Goal: Information Seeking & Learning: Compare options

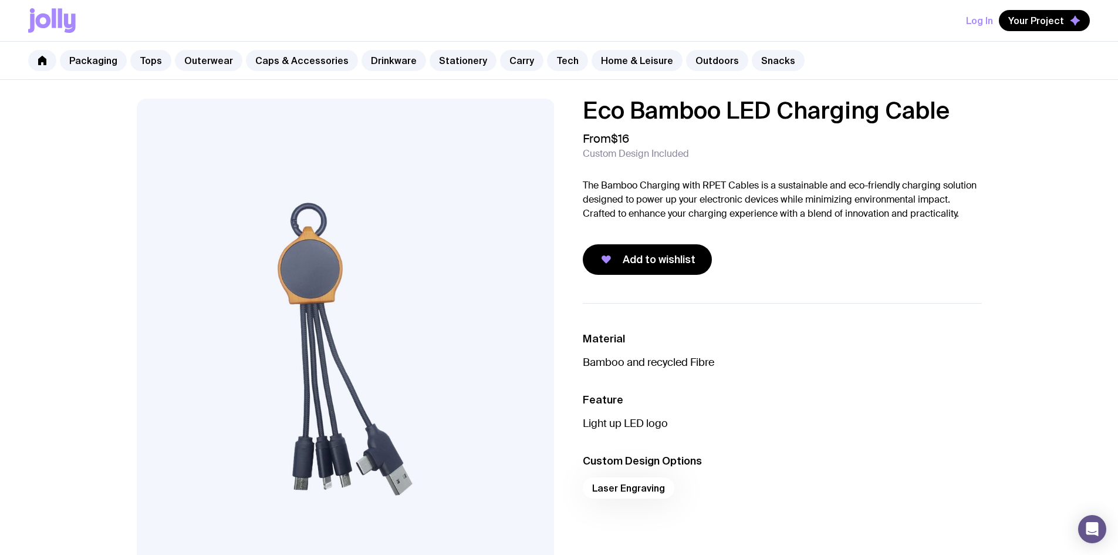
click at [60, 393] on div "Eco Bamboo LED Charging Cable From $16 Custom Design Included The Bamboo Chargi…" at bounding box center [559, 564] width 1118 height 969
click at [200, 56] on link "Outerwear" at bounding box center [208, 60] width 67 height 21
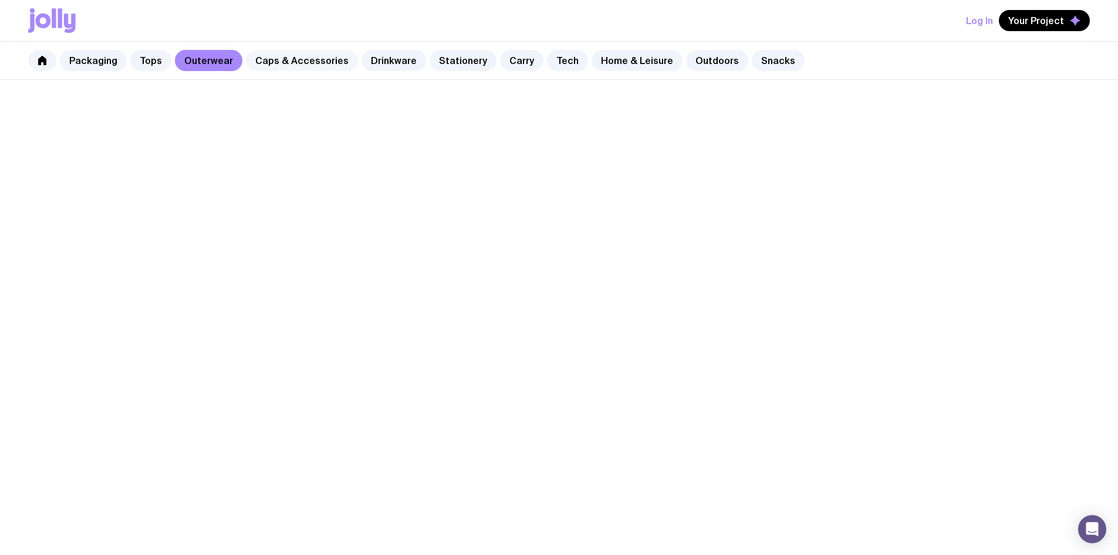
click at [287, 50] on link "Caps & Accessories" at bounding box center [302, 60] width 112 height 21
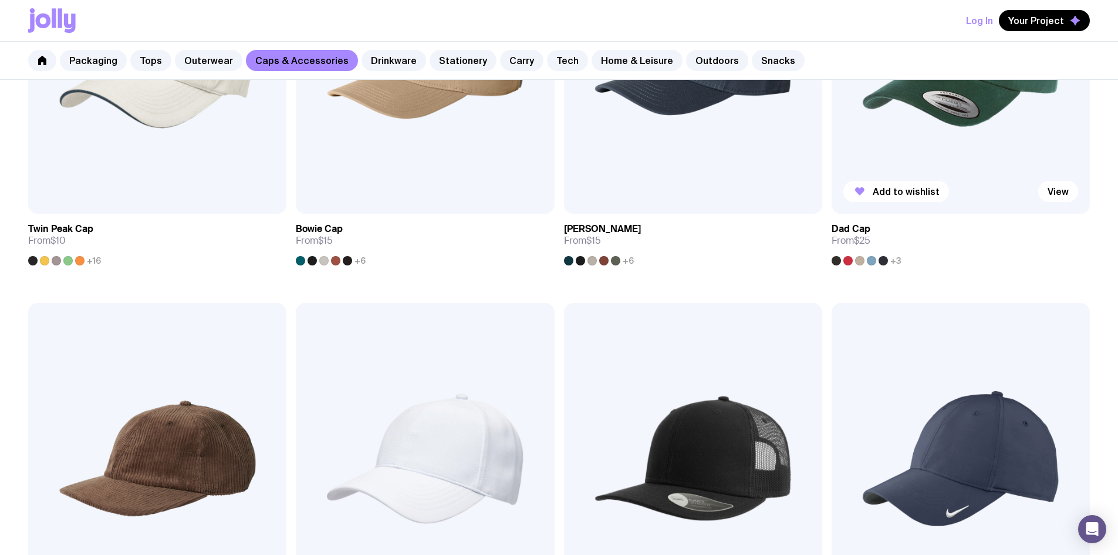
scroll to position [411, 0]
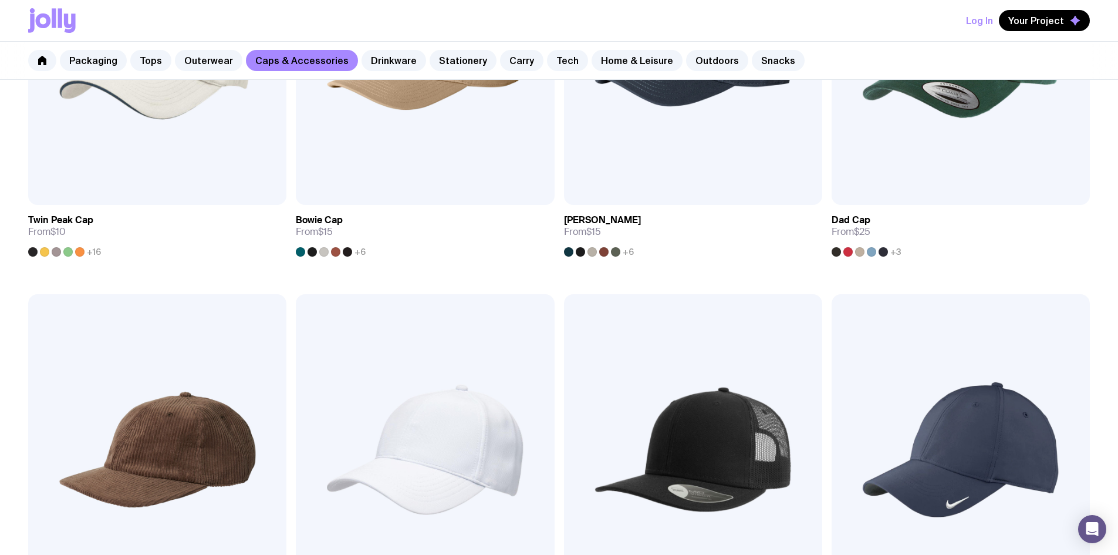
click at [831, 310] on img at bounding box center [960, 449] width 258 height 310
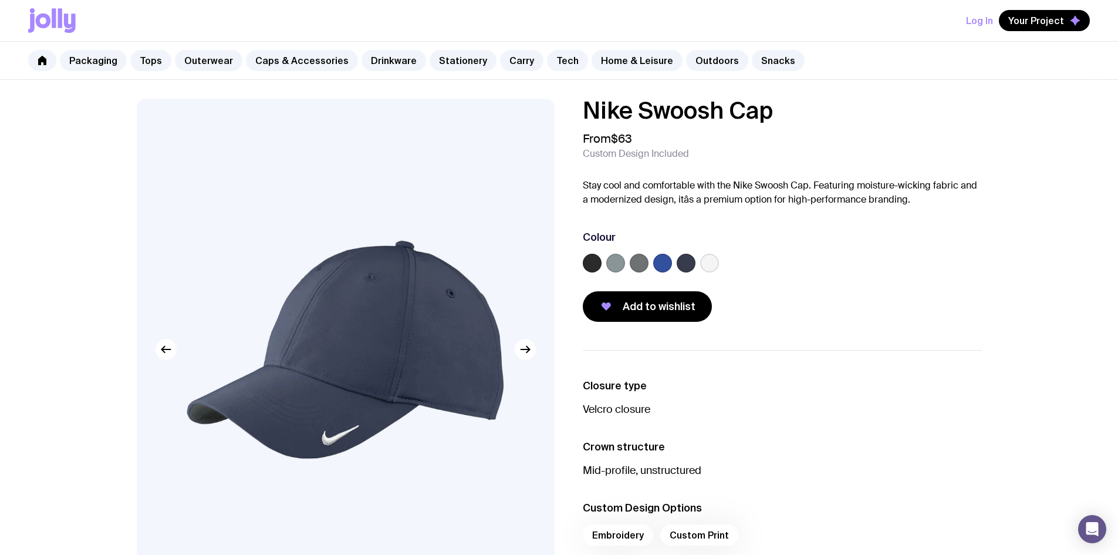
click at [610, 262] on label at bounding box center [615, 262] width 19 height 19
click at [0, 0] on input "radio" at bounding box center [0, 0] width 0 height 0
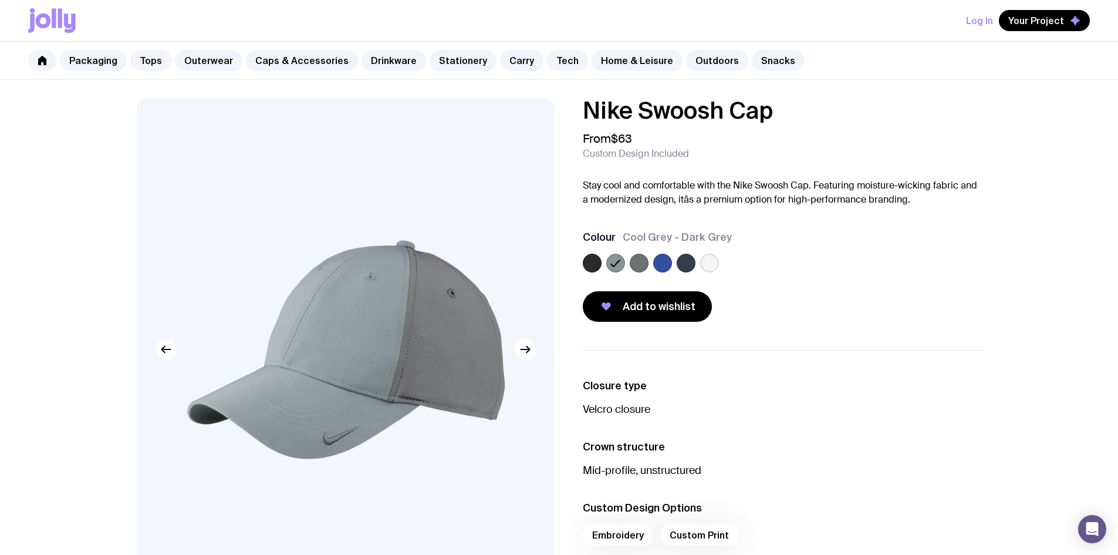
drag, startPoint x: 464, startPoint y: 490, endPoint x: 486, endPoint y: 502, distance: 25.2
click at [464, 490] on img at bounding box center [346, 349] width 418 height 501
click at [637, 264] on label at bounding box center [639, 262] width 19 height 19
click at [0, 0] on input "radio" at bounding box center [0, 0] width 0 height 0
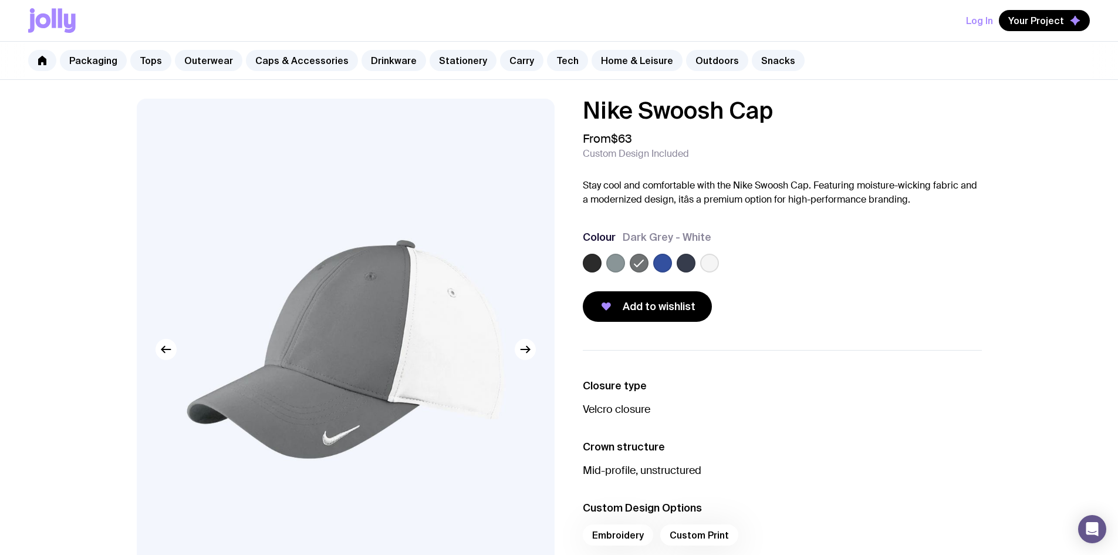
click at [617, 268] on label at bounding box center [615, 262] width 19 height 19
click at [0, 0] on input "radio" at bounding box center [0, 0] width 0 height 0
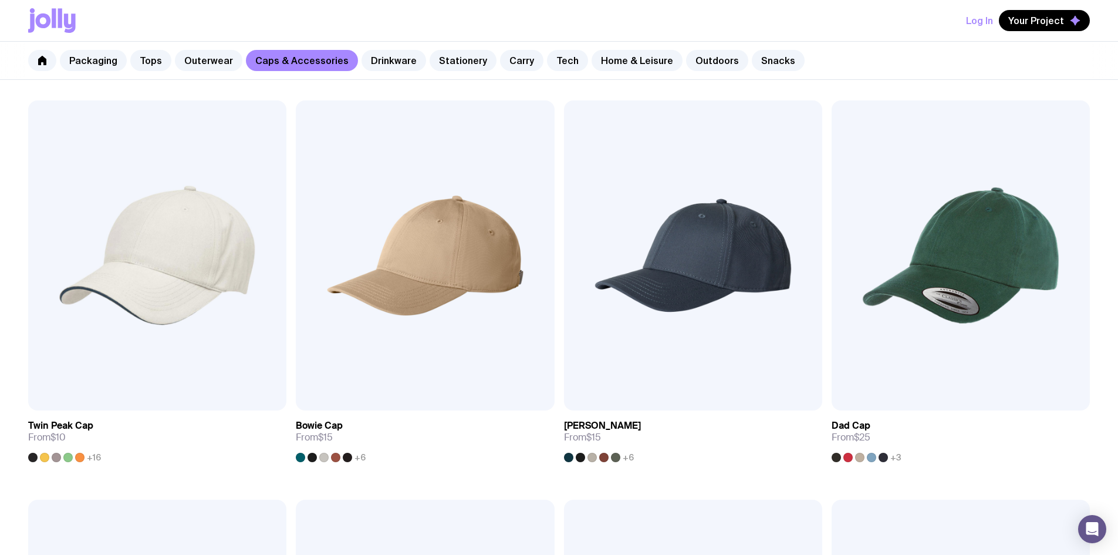
scroll to position [201, 0]
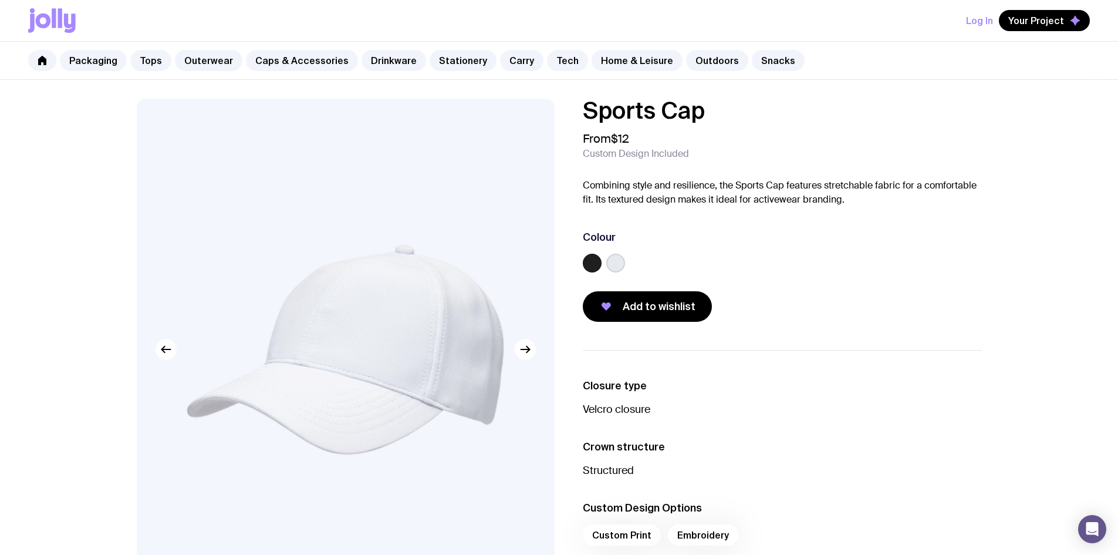
click at [615, 260] on label at bounding box center [615, 262] width 19 height 19
click at [0, 0] on input "radio" at bounding box center [0, 0] width 0 height 0
click at [593, 262] on label at bounding box center [592, 262] width 19 height 19
click at [0, 0] on input "radio" at bounding box center [0, 0] width 0 height 0
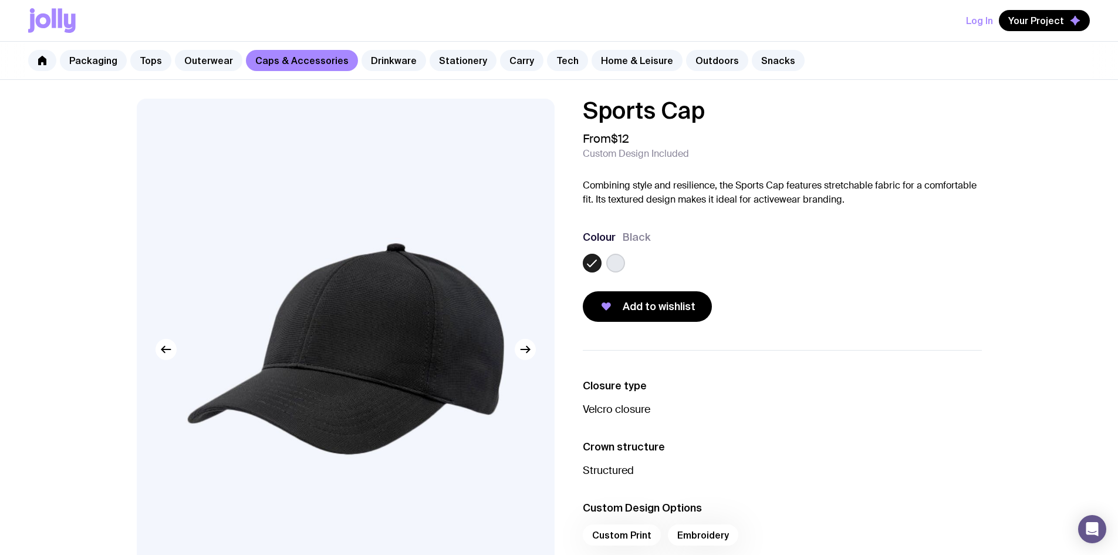
scroll to position [201, 0]
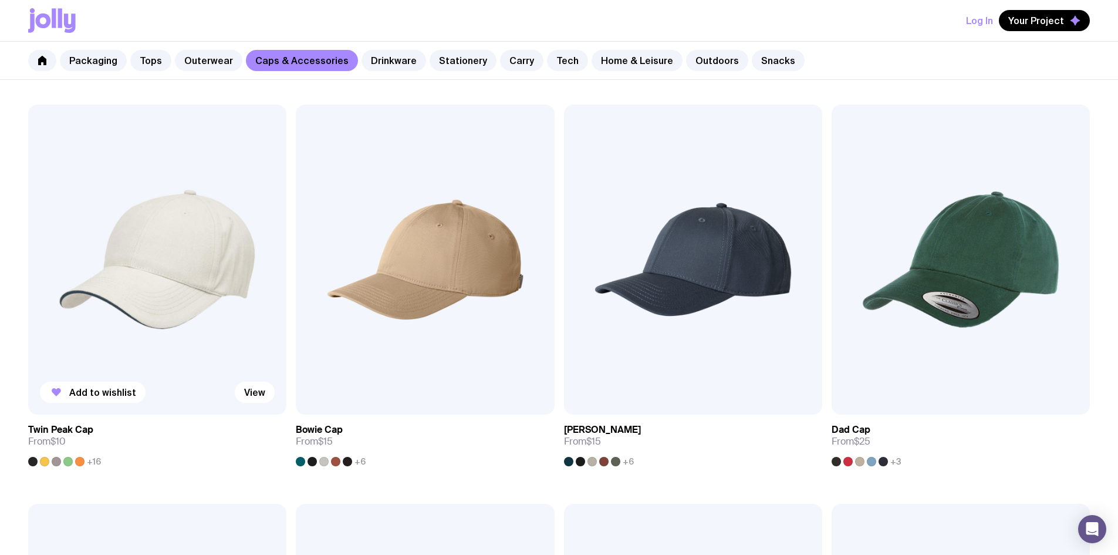
click at [164, 248] on img at bounding box center [157, 259] width 258 height 310
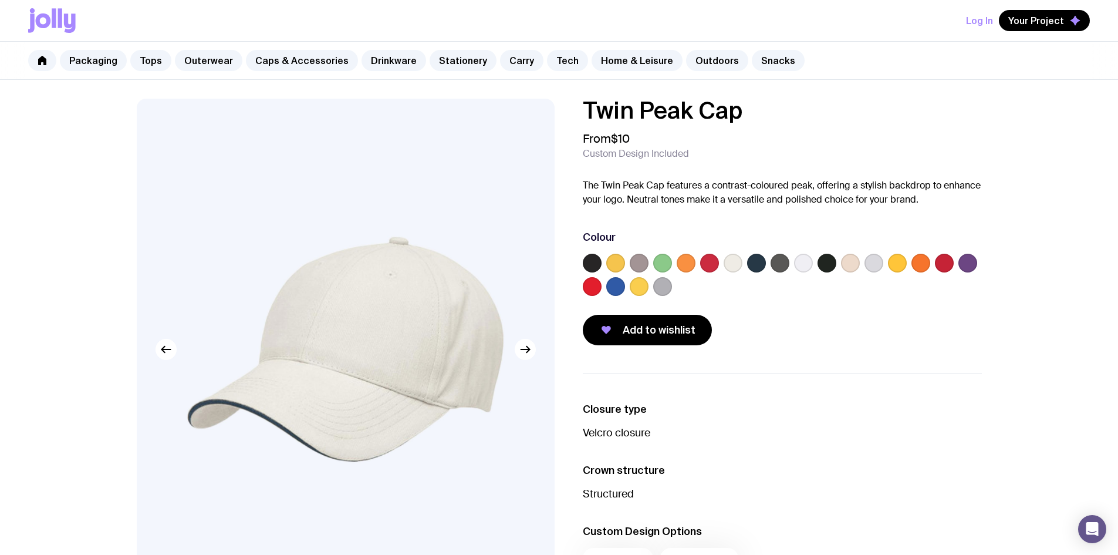
click at [632, 259] on label at bounding box center [639, 262] width 19 height 19
click at [0, 0] on input "radio" at bounding box center [0, 0] width 0 height 0
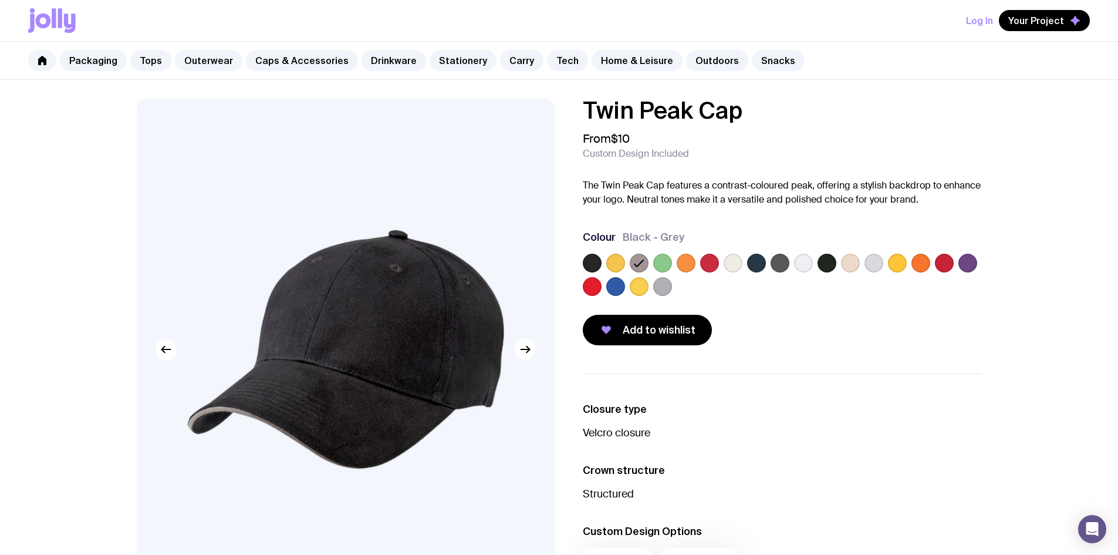
click at [666, 290] on label at bounding box center [662, 286] width 19 height 19
click at [0, 0] on input "radio" at bounding box center [0, 0] width 0 height 0
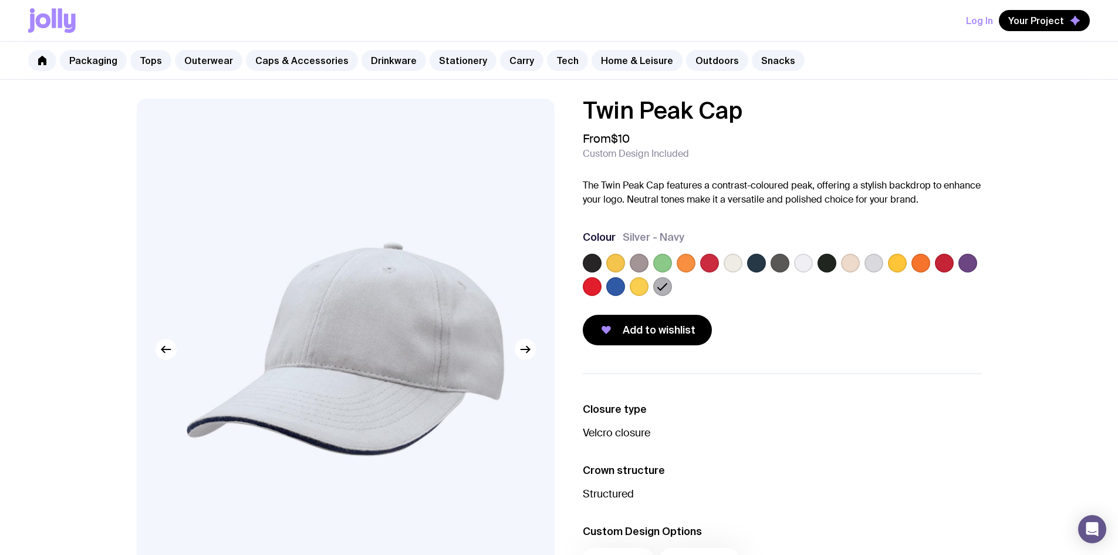
click at [920, 474] on h3 "Crown structure" at bounding box center [782, 470] width 399 height 14
click at [806, 264] on label at bounding box center [803, 262] width 19 height 19
click at [0, 0] on input "radio" at bounding box center [0, 0] width 0 height 0
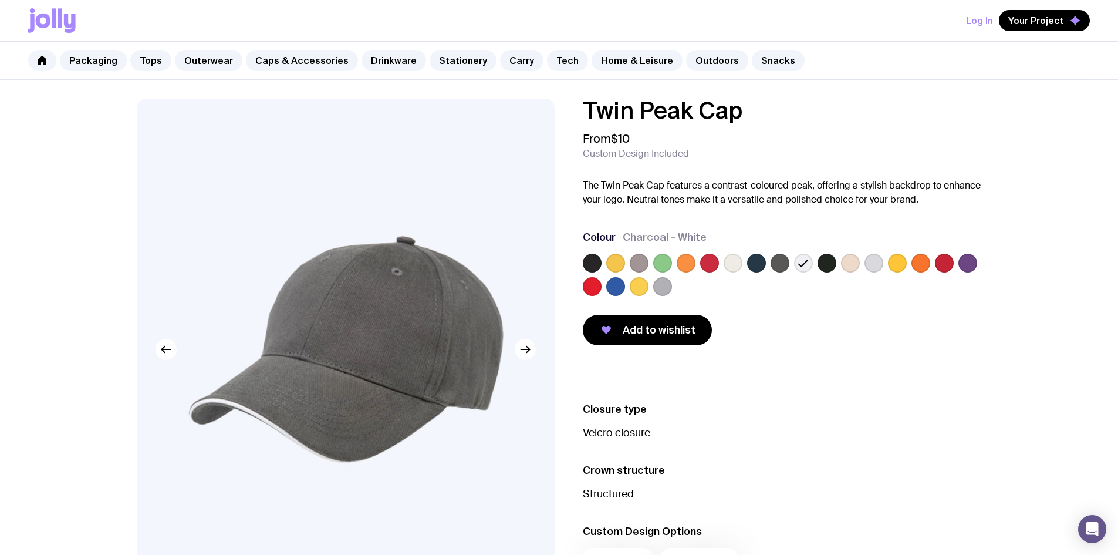
click at [874, 265] on label at bounding box center [873, 262] width 19 height 19
click at [0, 0] on input "radio" at bounding box center [0, 0] width 0 height 0
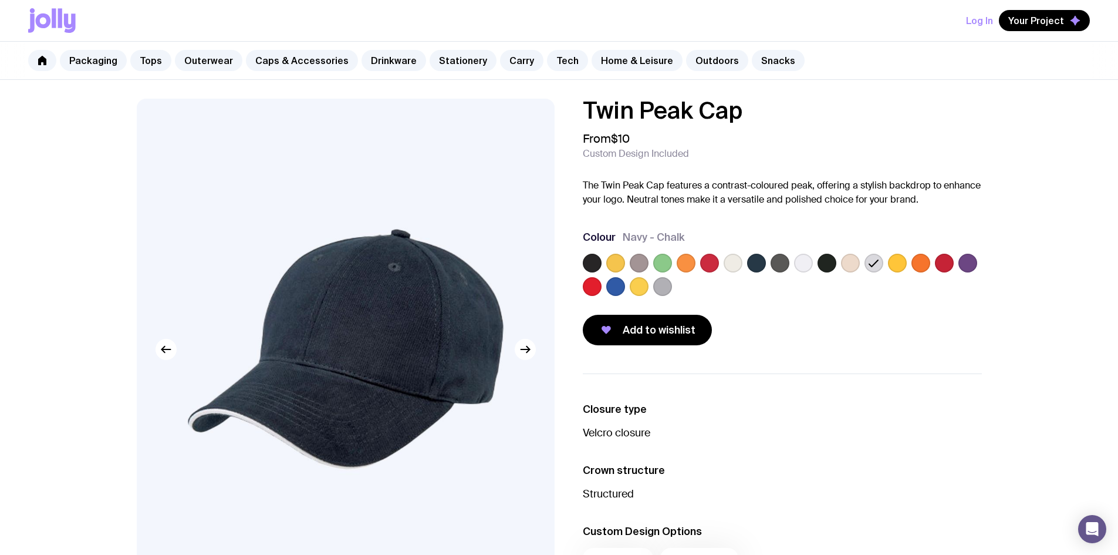
click at [671, 289] on div at bounding box center [662, 286] width 19 height 19
click at [663, 288] on label at bounding box center [662, 286] width 19 height 19
click at [0, 0] on input "radio" at bounding box center [0, 0] width 0 height 0
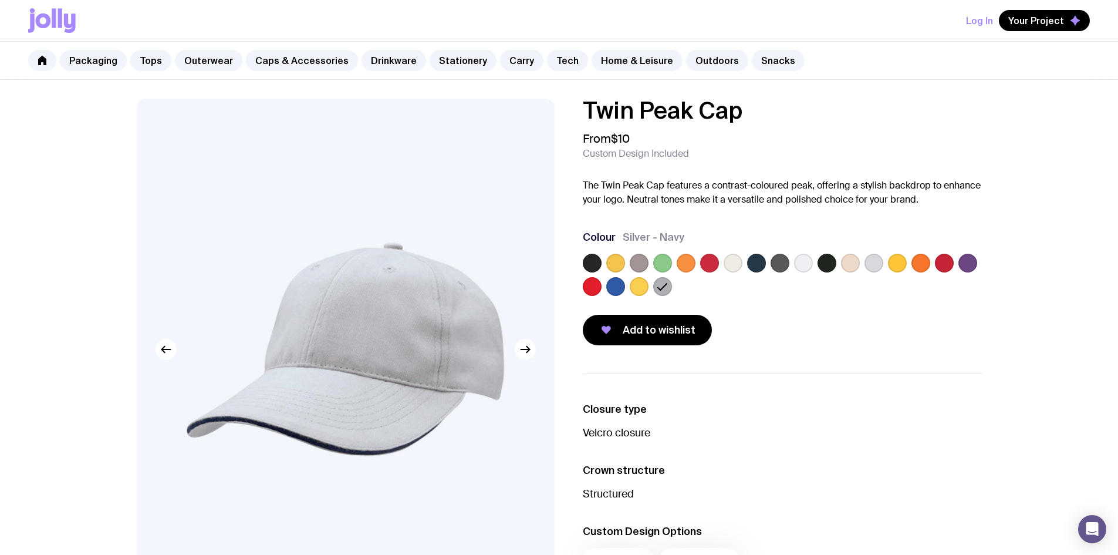
click at [643, 262] on label at bounding box center [639, 262] width 19 height 19
click at [0, 0] on input "radio" at bounding box center [0, 0] width 0 height 0
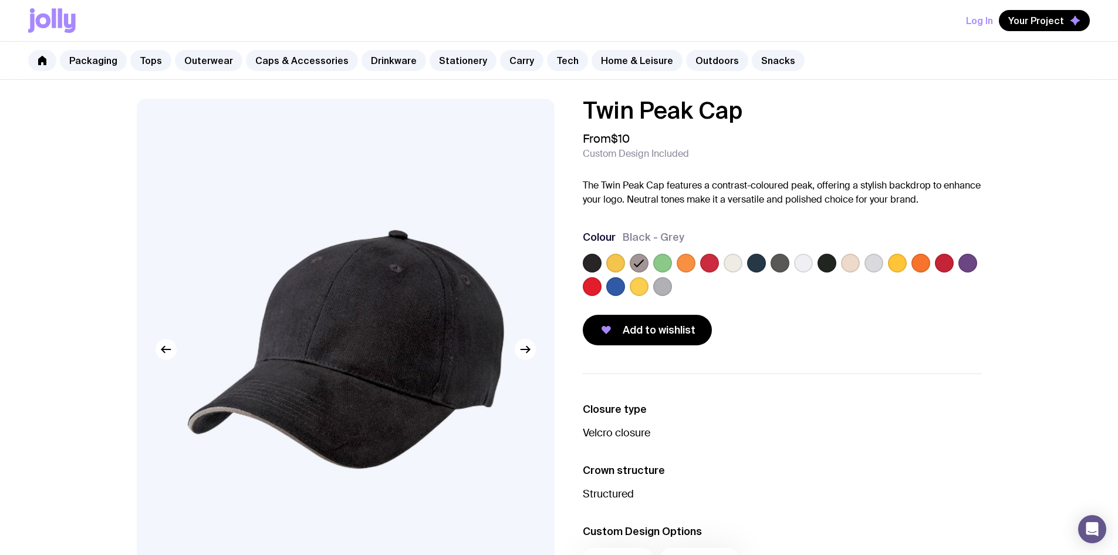
scroll to position [201, 0]
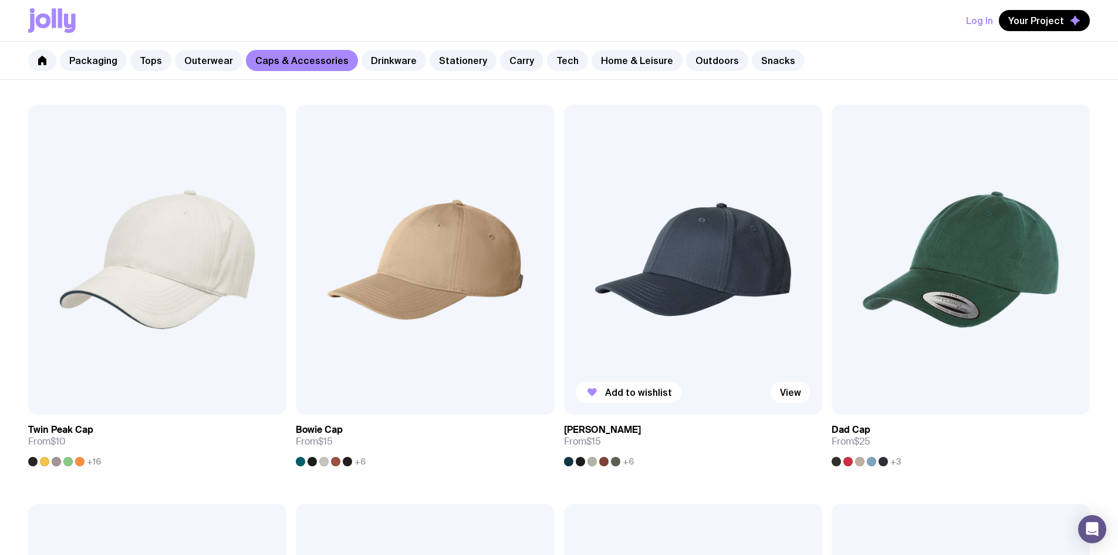
click at [564, 225] on img at bounding box center [693, 259] width 258 height 310
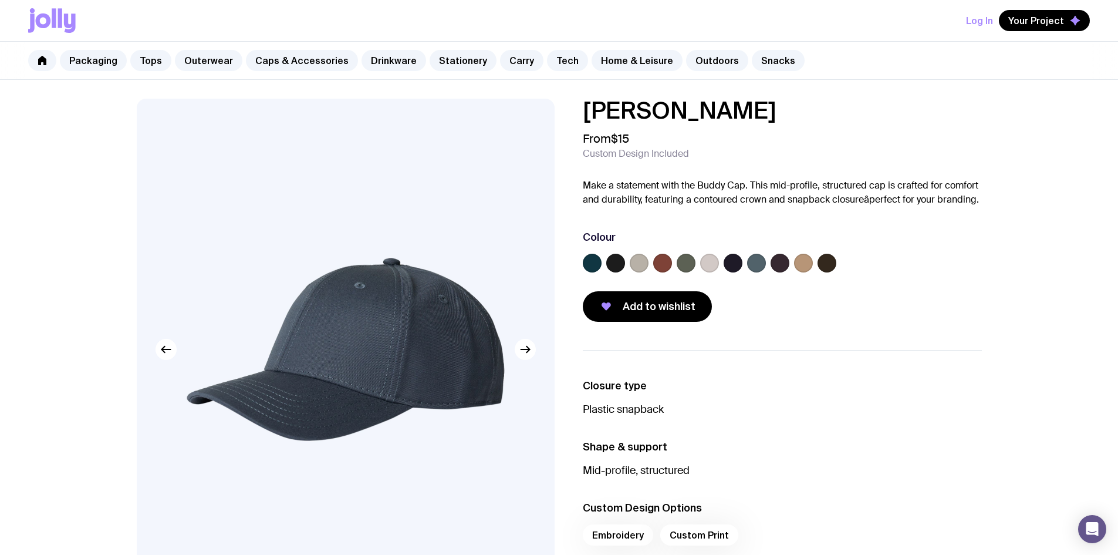
click at [706, 259] on label at bounding box center [709, 262] width 19 height 19
click at [0, 0] on input "radio" at bounding box center [0, 0] width 0 height 0
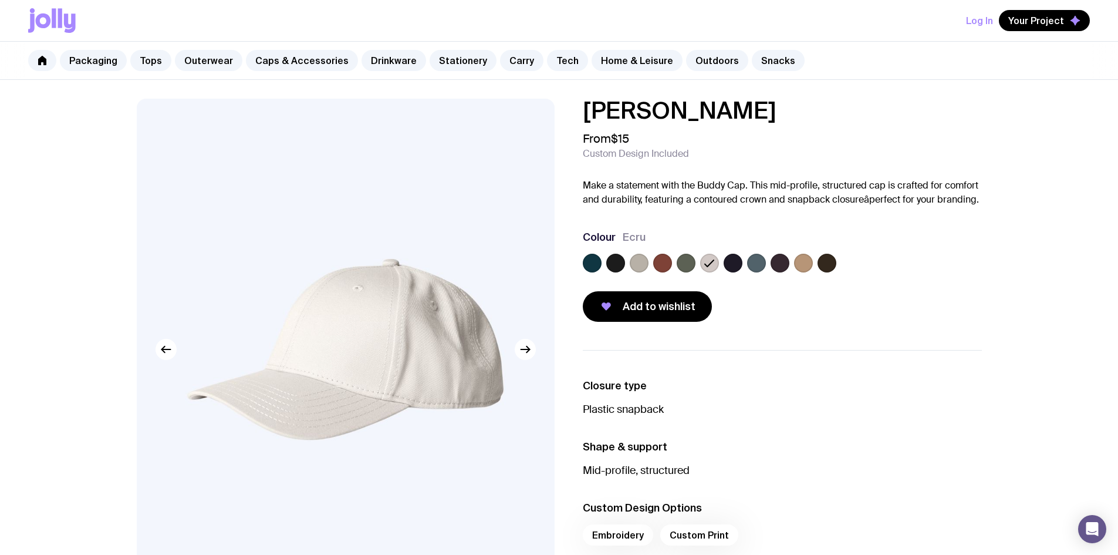
click at [765, 264] on label at bounding box center [756, 262] width 19 height 19
click at [0, 0] on input "radio" at bounding box center [0, 0] width 0 height 0
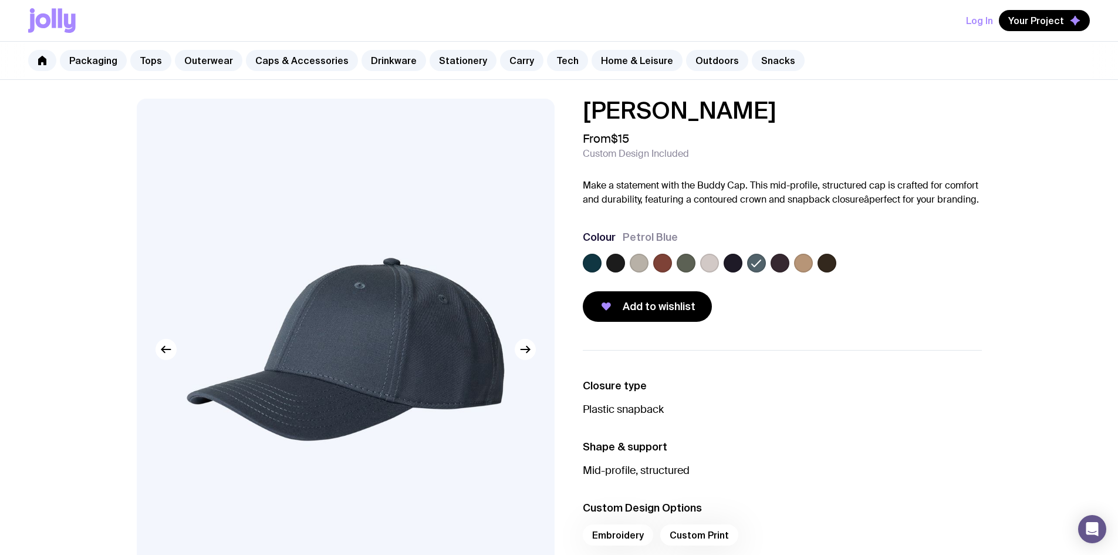
click at [644, 265] on label at bounding box center [639, 262] width 19 height 19
click at [0, 0] on input "radio" at bounding box center [0, 0] width 0 height 0
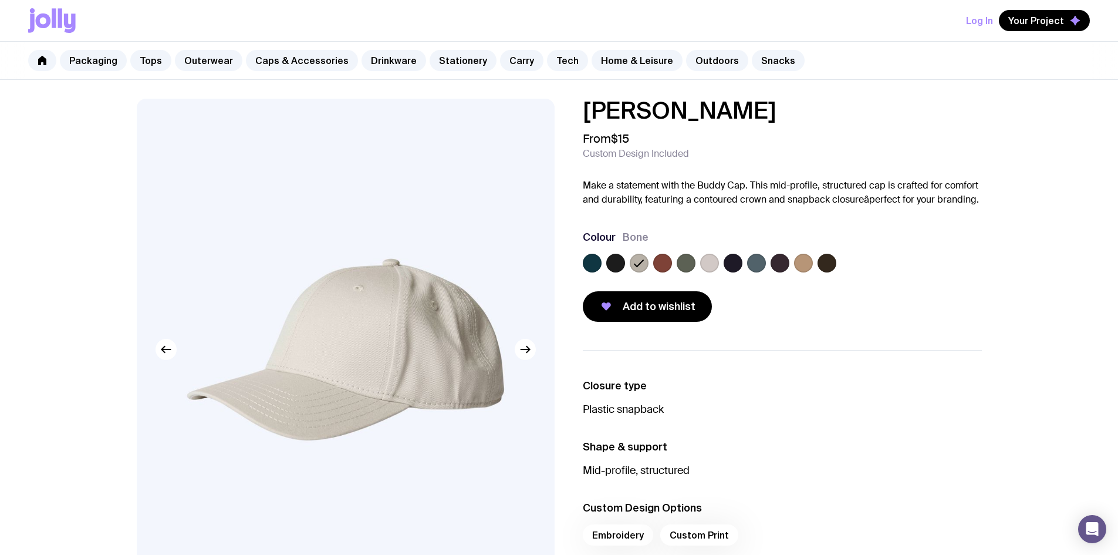
click at [756, 261] on label at bounding box center [756, 262] width 19 height 19
click at [0, 0] on input "radio" at bounding box center [0, 0] width 0 height 0
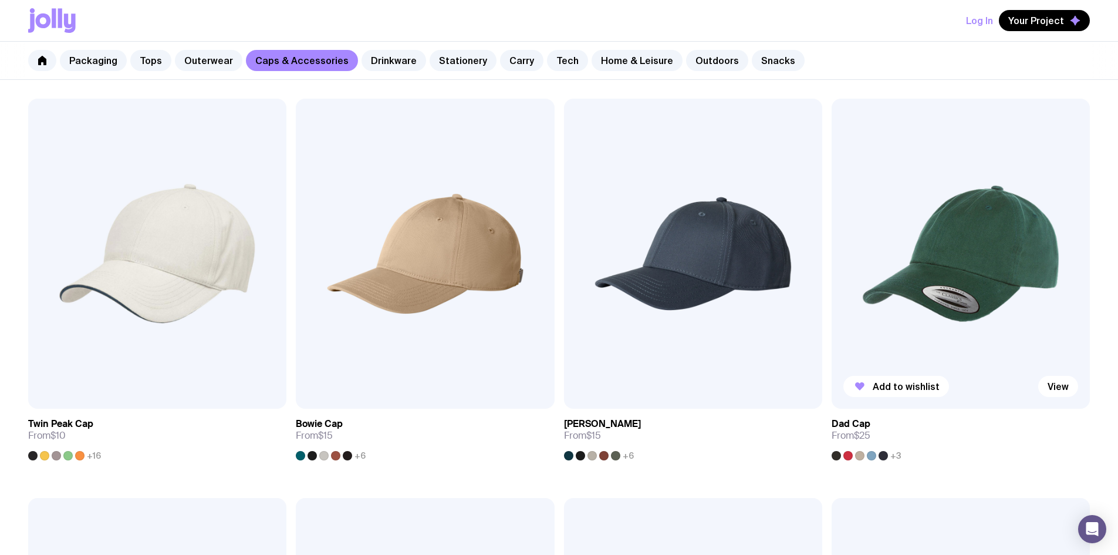
scroll to position [201, 0]
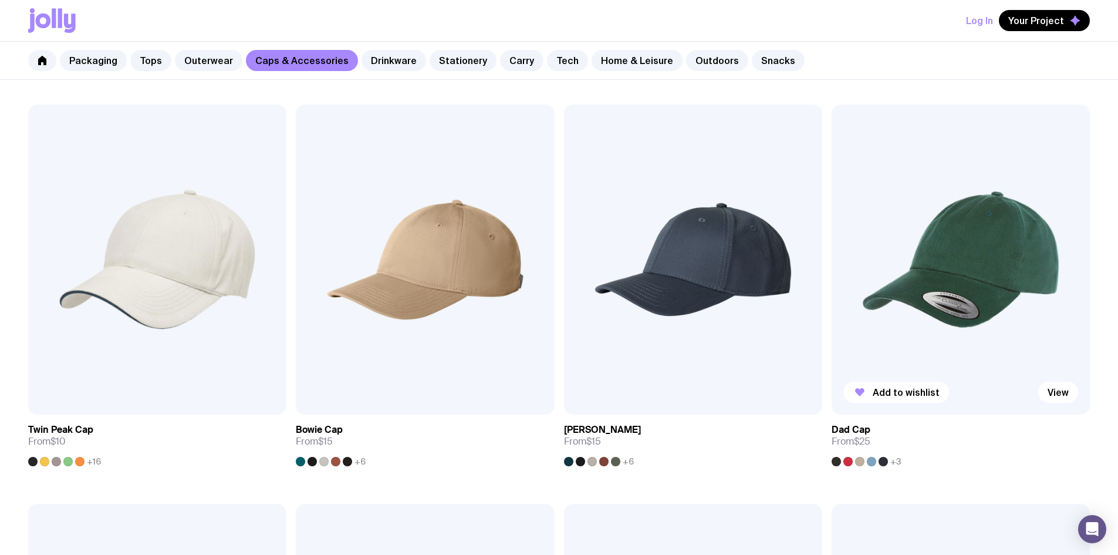
click at [831, 215] on img at bounding box center [960, 259] width 258 height 310
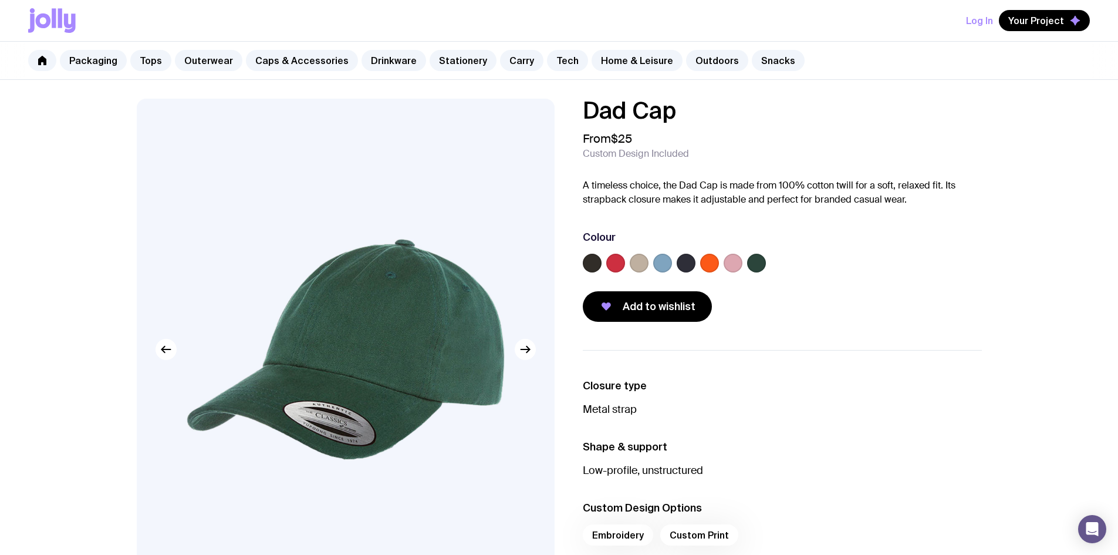
click at [643, 261] on label at bounding box center [639, 262] width 19 height 19
click at [0, 0] on input "radio" at bounding box center [0, 0] width 0 height 0
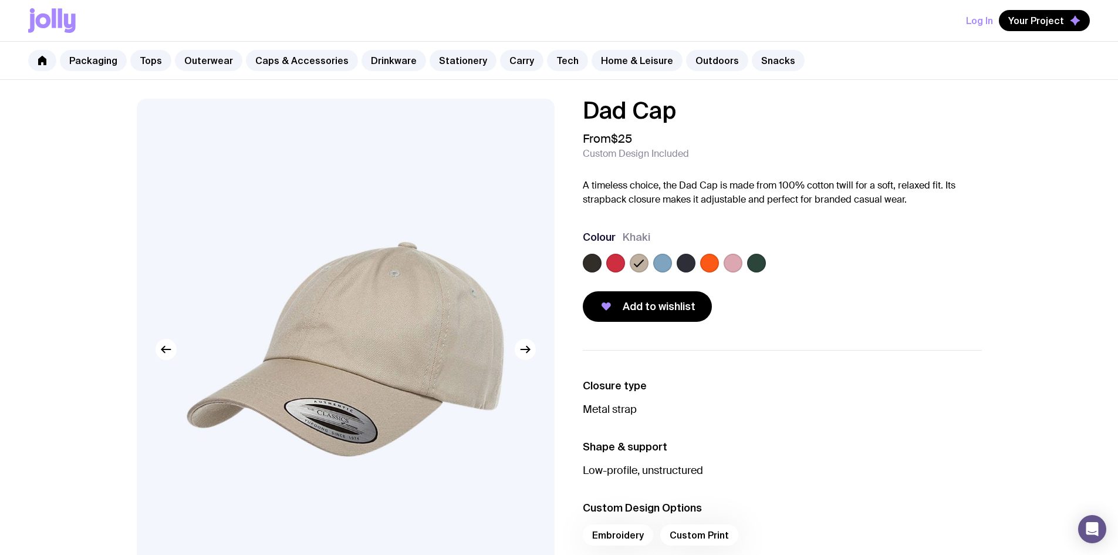
click at [686, 262] on label at bounding box center [686, 262] width 19 height 19
click at [0, 0] on input "radio" at bounding box center [0, 0] width 0 height 0
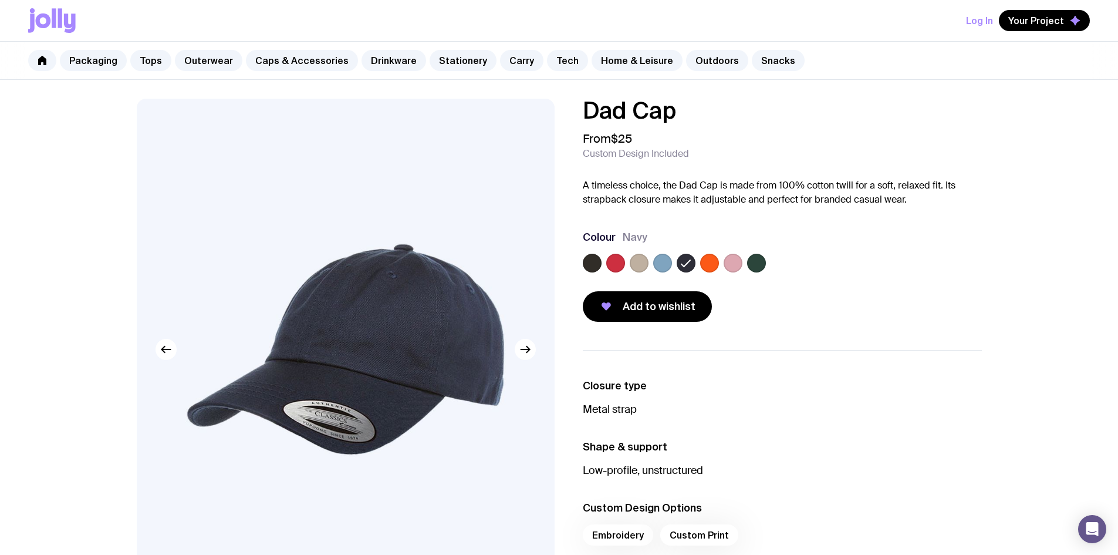
click at [660, 268] on label at bounding box center [662, 262] width 19 height 19
click at [0, 0] on input "radio" at bounding box center [0, 0] width 0 height 0
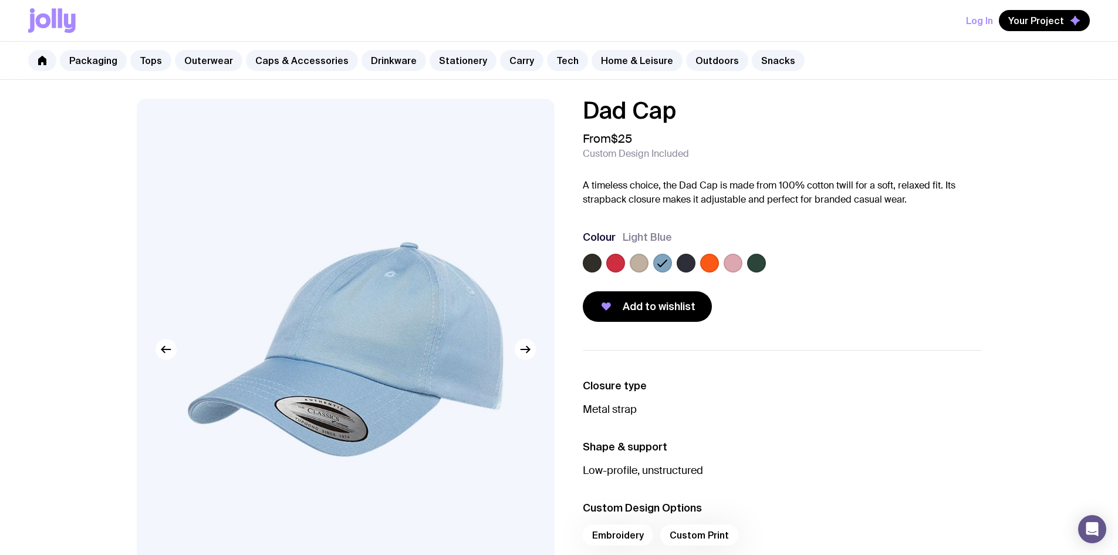
click at [640, 266] on label at bounding box center [639, 262] width 19 height 19
click at [0, 0] on input "radio" at bounding box center [0, 0] width 0 height 0
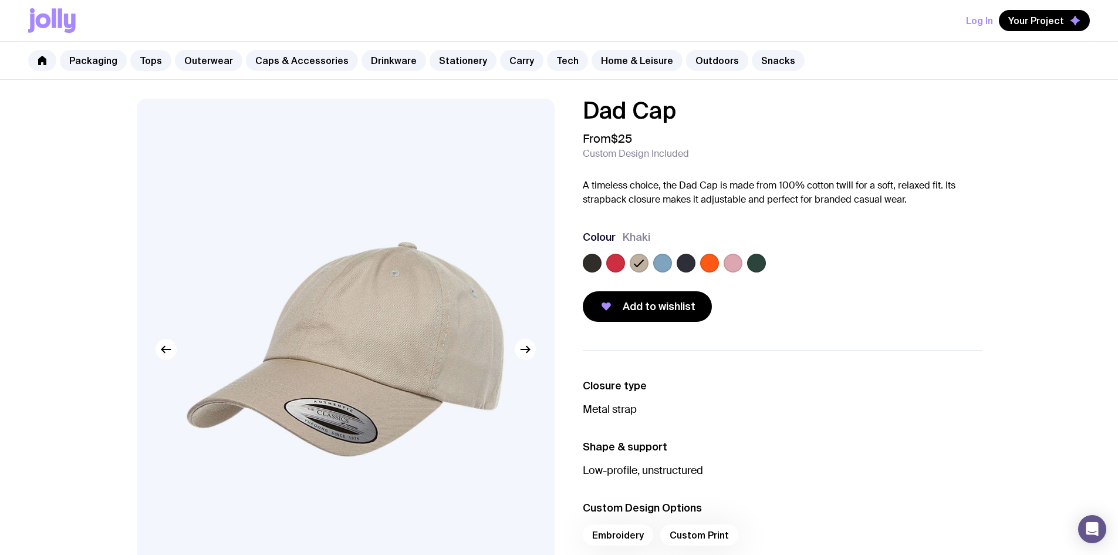
click at [655, 261] on label at bounding box center [662, 262] width 19 height 19
click at [0, 0] on input "radio" at bounding box center [0, 0] width 0 height 0
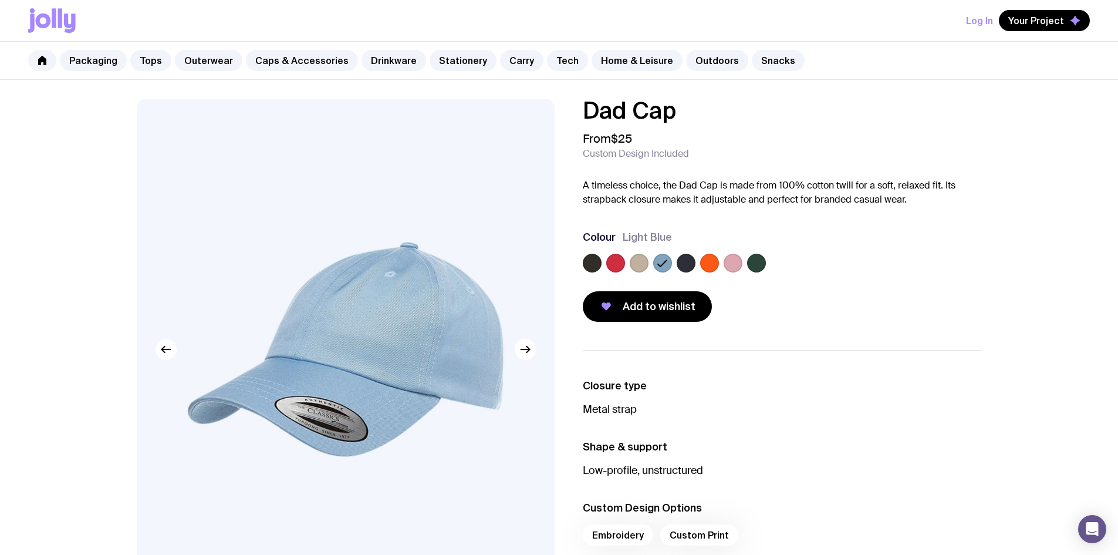
click at [709, 261] on label at bounding box center [709, 262] width 19 height 19
click at [0, 0] on input "radio" at bounding box center [0, 0] width 0 height 0
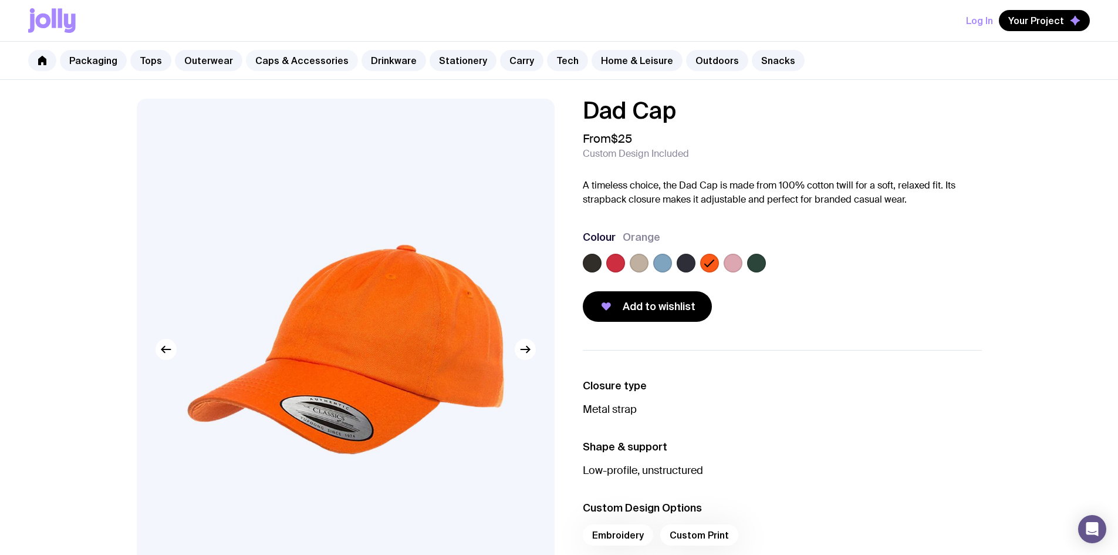
click at [286, 63] on link "Caps & Accessories" at bounding box center [302, 60] width 112 height 21
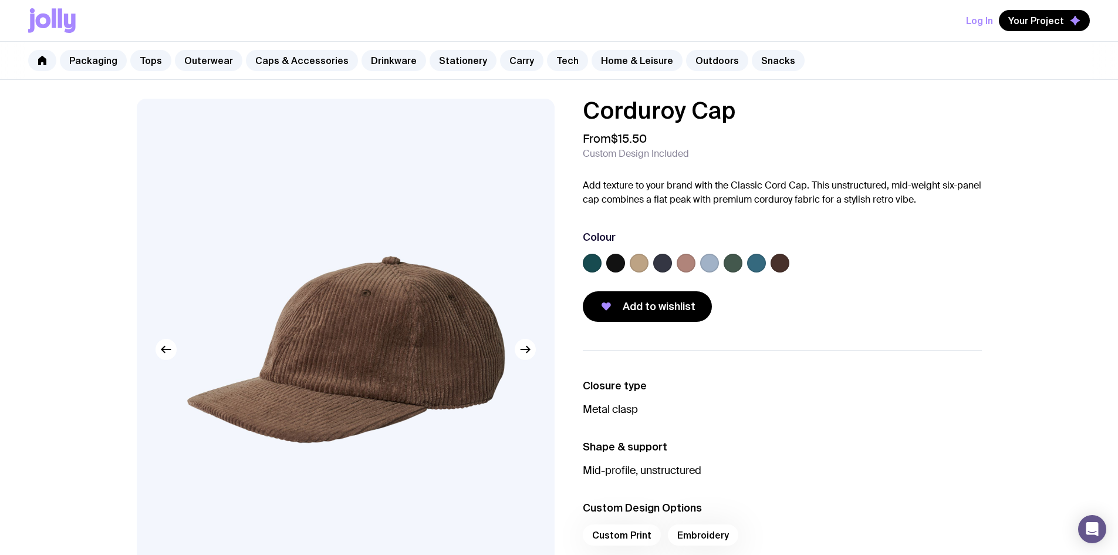
click at [713, 267] on label at bounding box center [709, 262] width 19 height 19
click at [0, 0] on input "radio" at bounding box center [0, 0] width 0 height 0
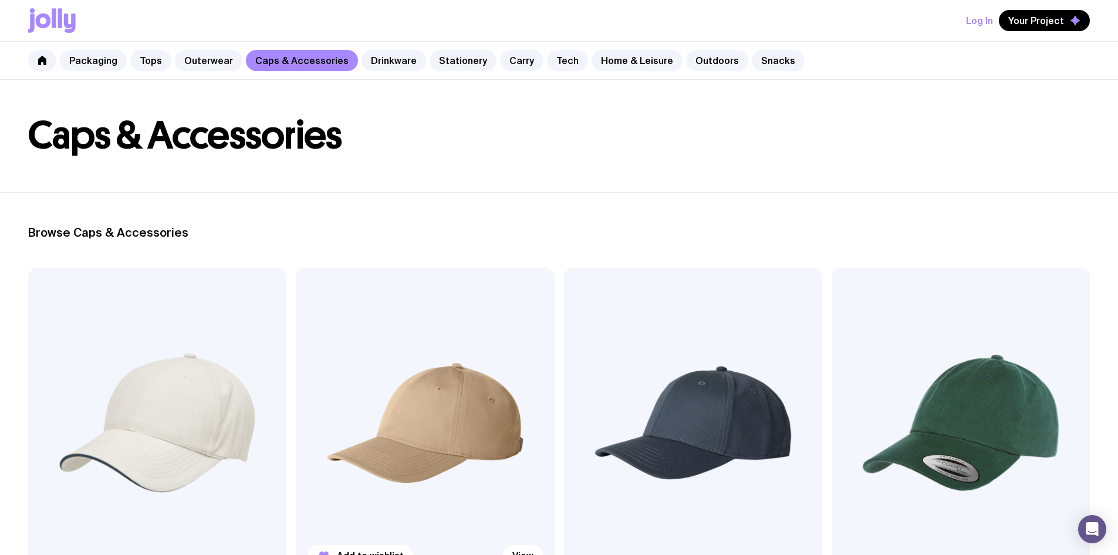
scroll to position [59, 0]
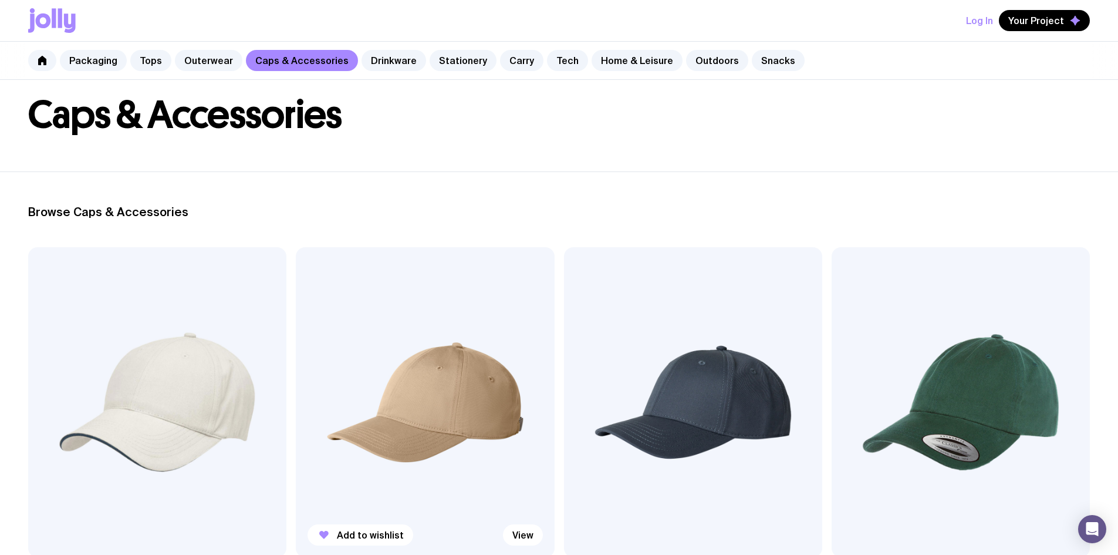
click at [296, 357] on img at bounding box center [425, 402] width 258 height 310
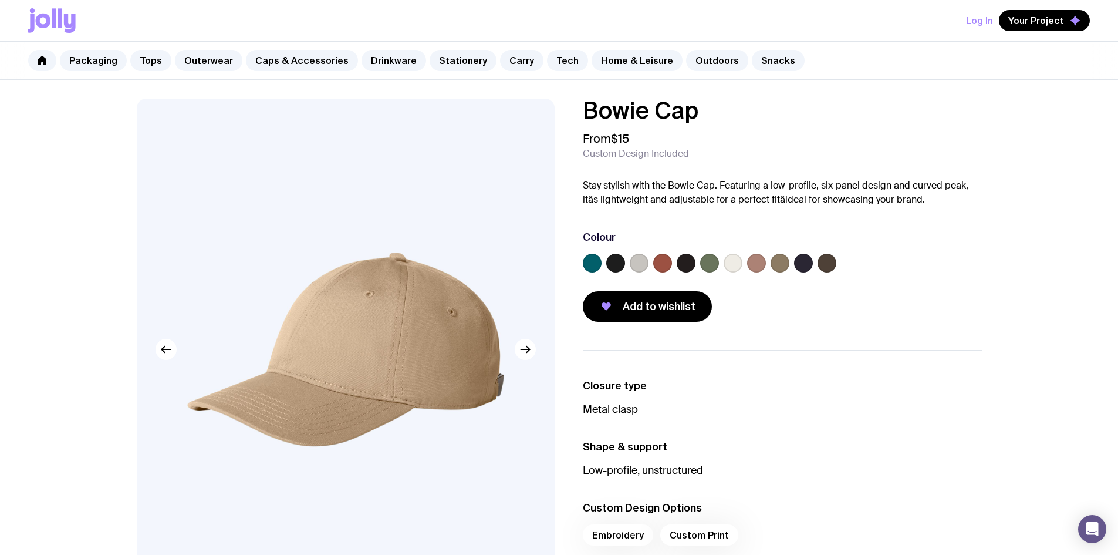
click at [636, 262] on label at bounding box center [639, 262] width 19 height 19
click at [0, 0] on input "radio" at bounding box center [0, 0] width 0 height 0
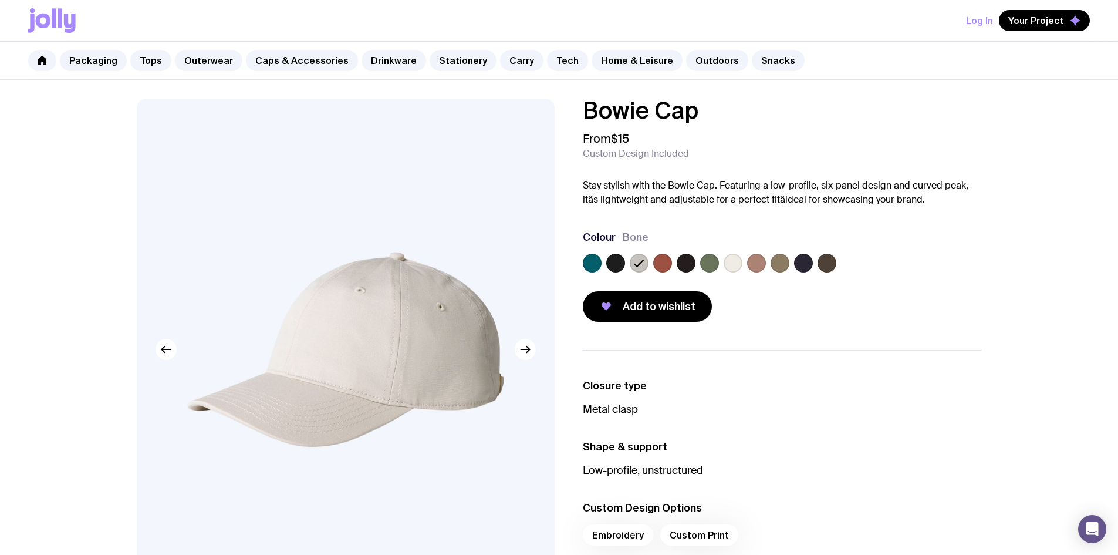
click at [734, 258] on label at bounding box center [732, 262] width 19 height 19
click at [0, 0] on input "radio" at bounding box center [0, 0] width 0 height 0
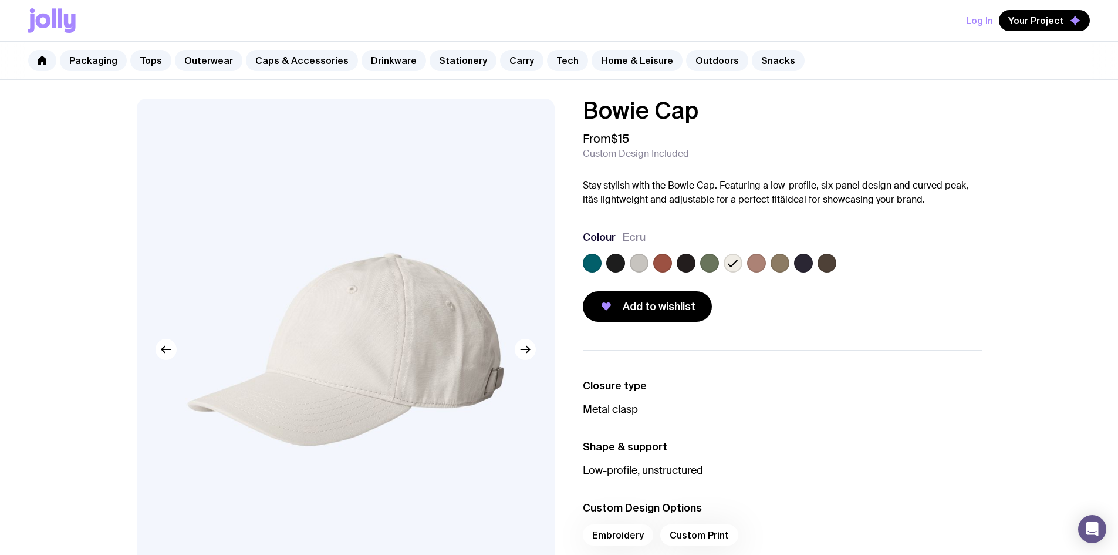
click at [642, 263] on label at bounding box center [639, 262] width 19 height 19
click at [0, 0] on input "radio" at bounding box center [0, 0] width 0 height 0
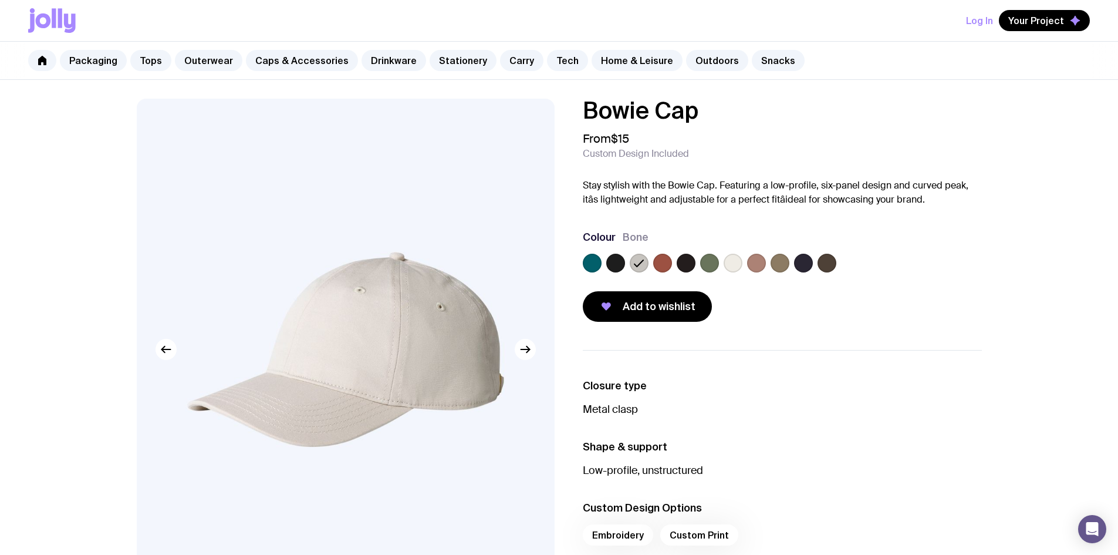
click at [726, 262] on label at bounding box center [732, 262] width 19 height 19
click at [0, 0] on input "radio" at bounding box center [0, 0] width 0 height 0
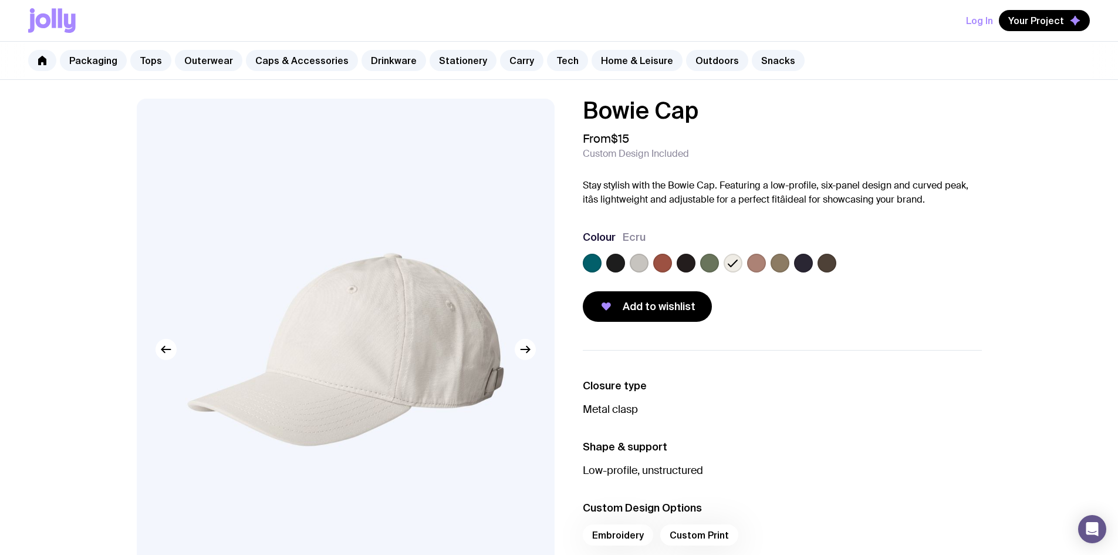
click at [906, 461] on li "Shape & support Low-profile, unstructured" at bounding box center [782, 458] width 399 height 38
click at [532, 353] on icon "button" at bounding box center [525, 349] width 14 height 14
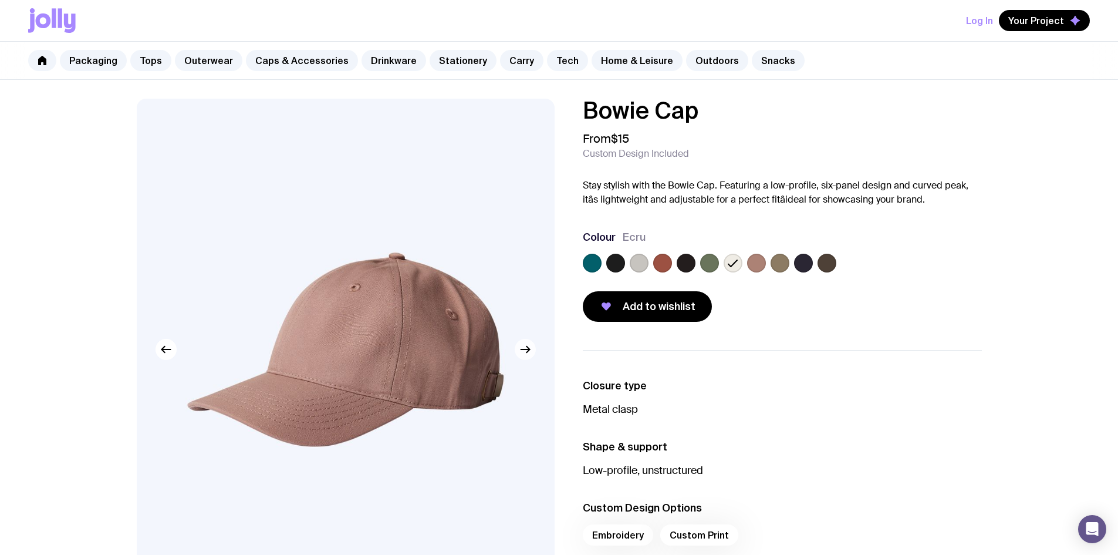
click at [532, 353] on icon "button" at bounding box center [525, 349] width 14 height 14
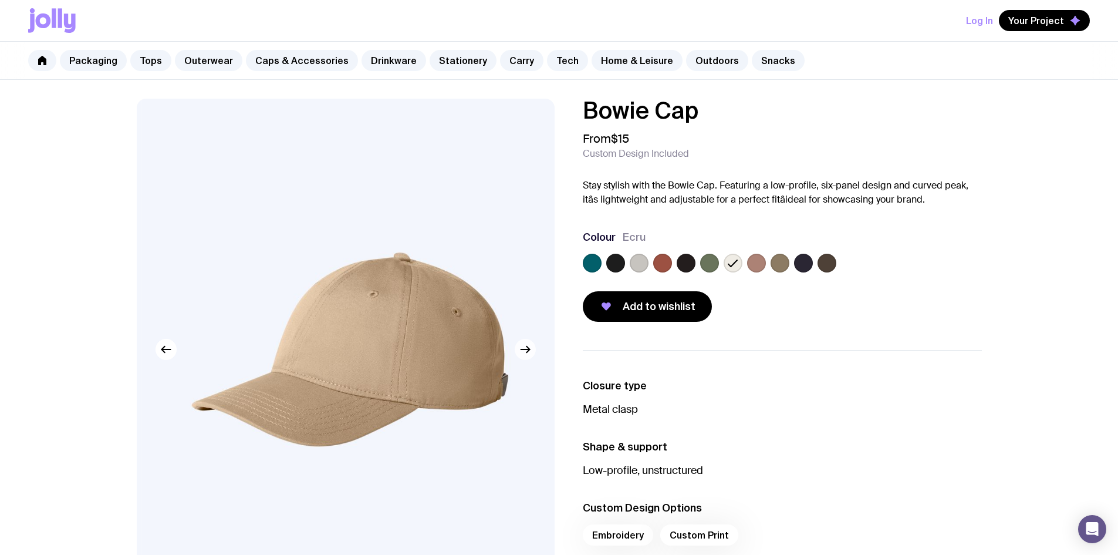
click at [532, 353] on icon "button" at bounding box center [525, 349] width 14 height 14
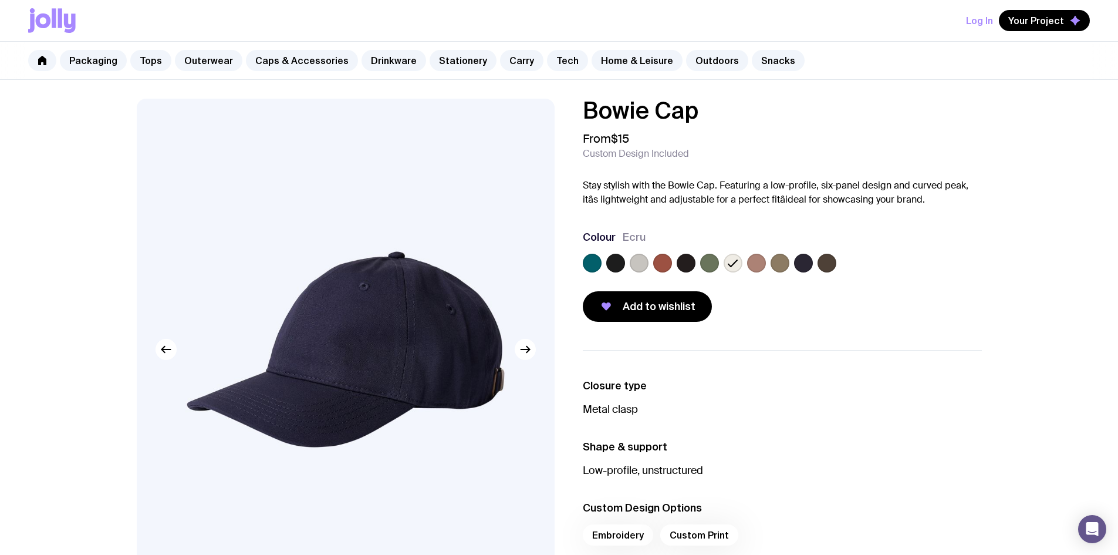
click at [154, 360] on img at bounding box center [346, 349] width 418 height 501
click at [163, 356] on icon "button" at bounding box center [166, 349] width 14 height 14
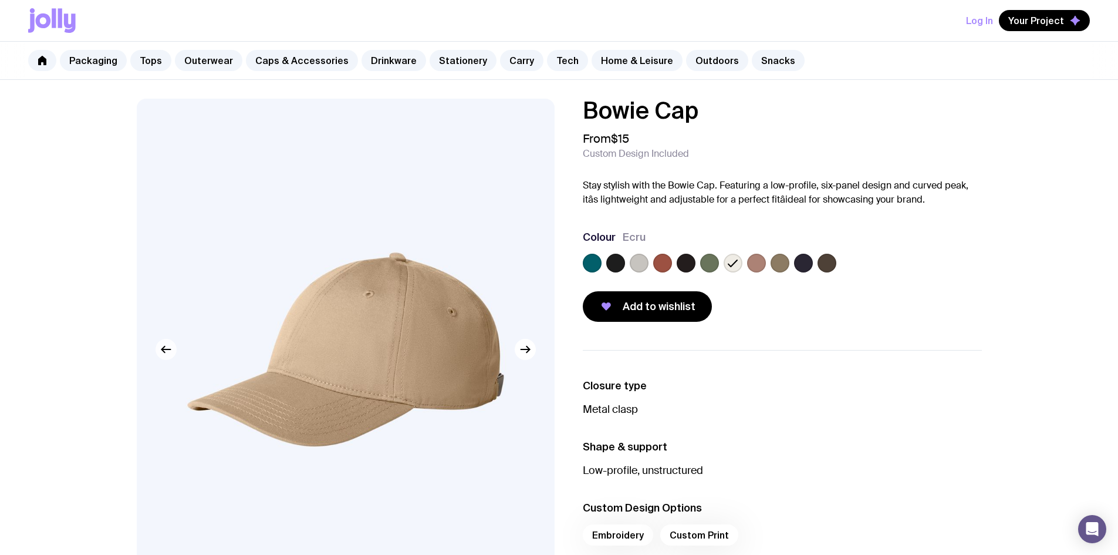
click at [163, 356] on icon "button" at bounding box center [166, 349] width 14 height 14
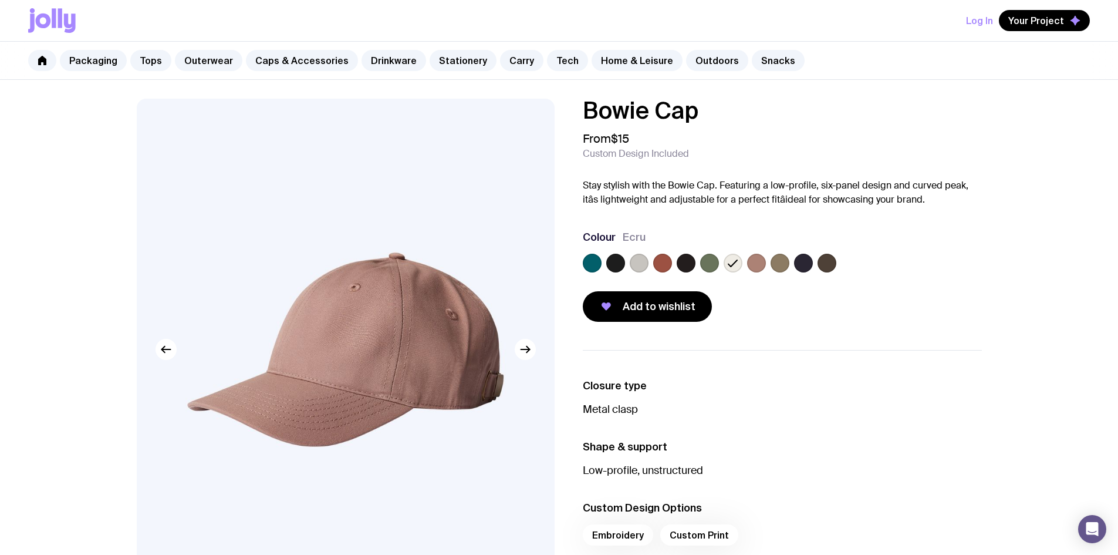
click at [726, 259] on icon at bounding box center [733, 263] width 14 height 14
click at [0, 0] on input "radio" at bounding box center [0, 0] width 0 height 0
click at [645, 266] on label at bounding box center [639, 262] width 19 height 19
click at [0, 0] on input "radio" at bounding box center [0, 0] width 0 height 0
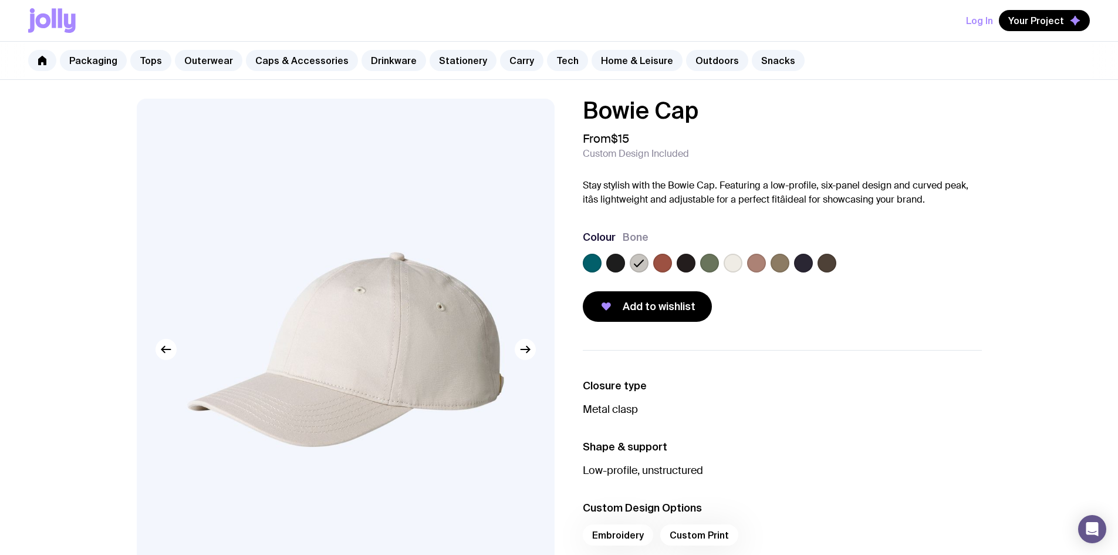
click at [735, 261] on label at bounding box center [732, 262] width 19 height 19
click at [0, 0] on input "radio" at bounding box center [0, 0] width 0 height 0
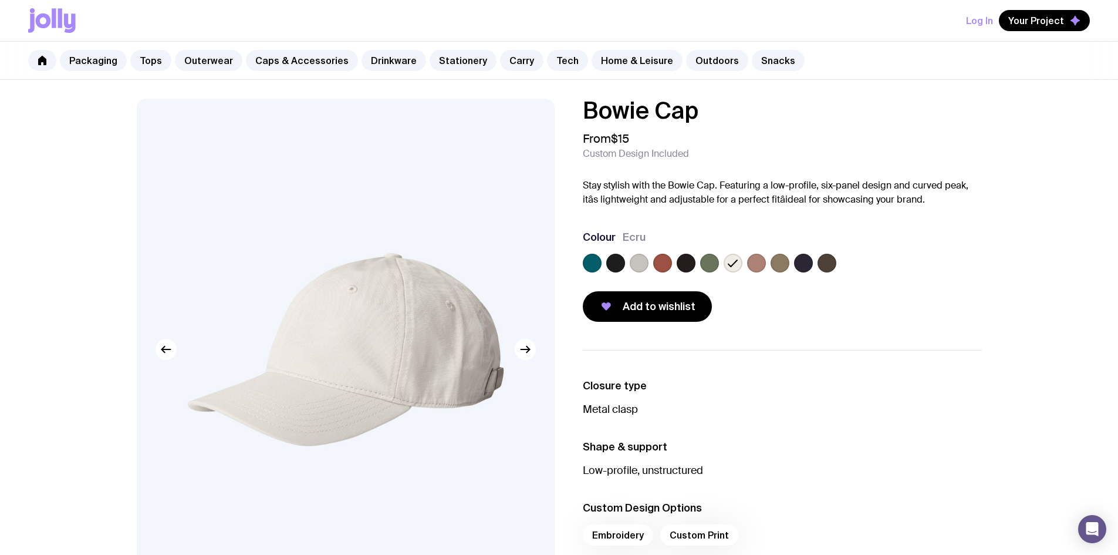
click at [762, 263] on label at bounding box center [756, 262] width 19 height 19
click at [0, 0] on input "radio" at bounding box center [0, 0] width 0 height 0
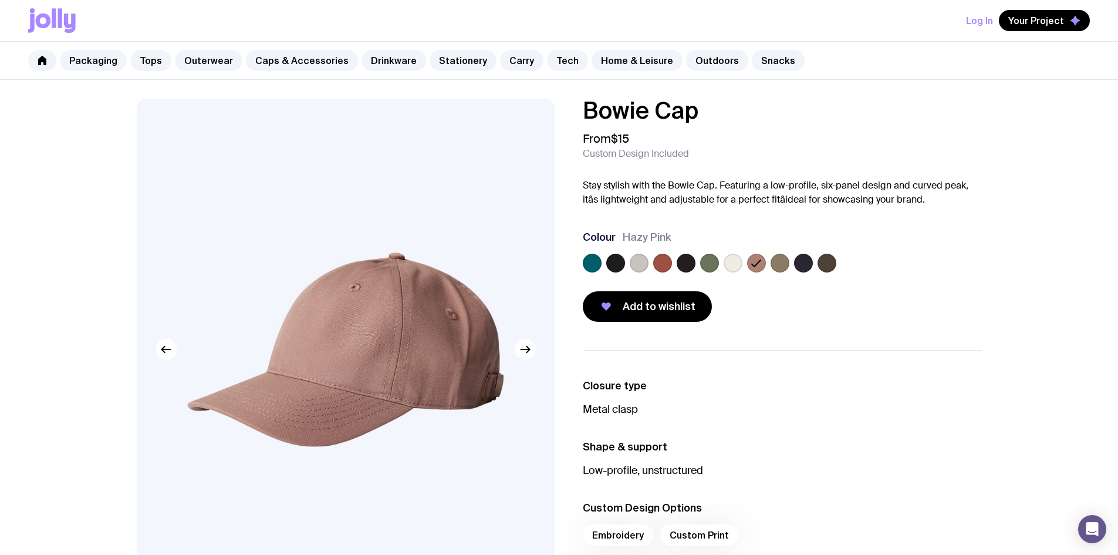
click at [737, 265] on label at bounding box center [732, 262] width 19 height 19
click at [0, 0] on input "radio" at bounding box center [0, 0] width 0 height 0
